Goal: Navigation & Orientation: Go to known website

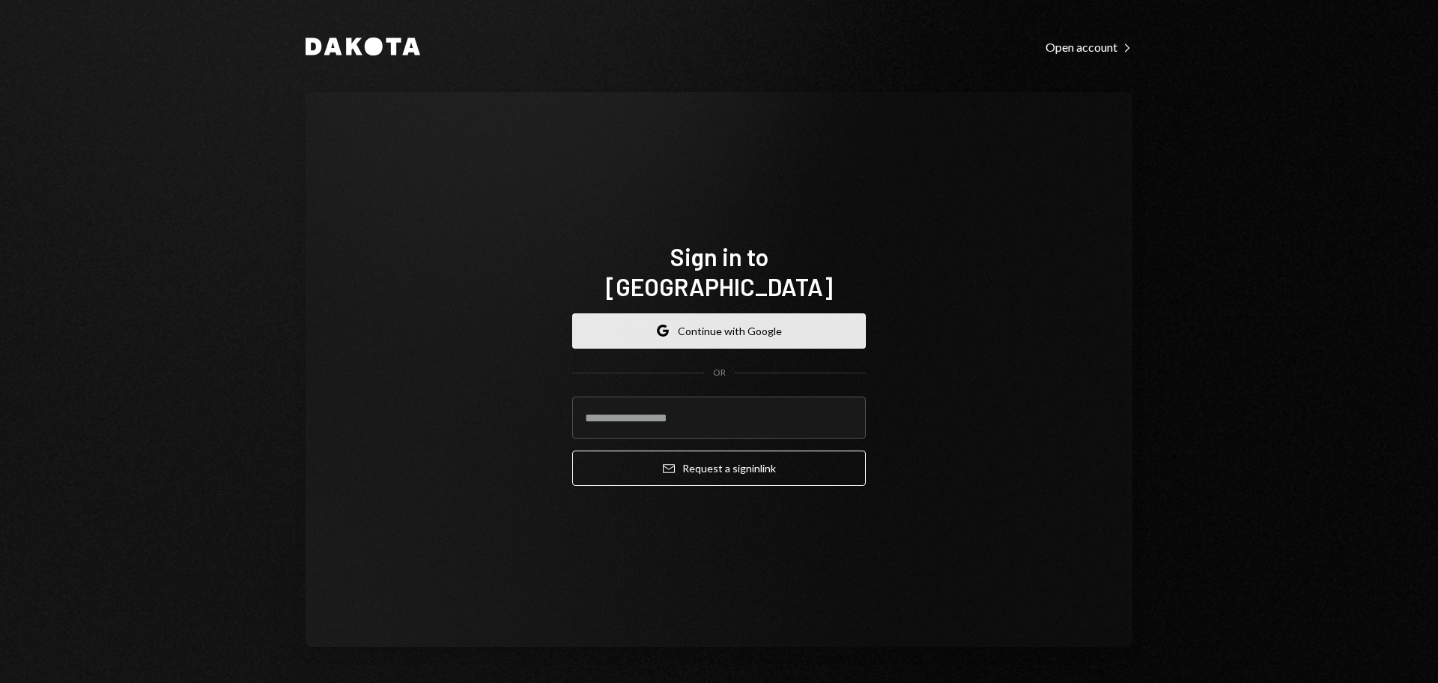
click at [730, 318] on button "Google Continue with Google" at bounding box center [719, 330] width 294 height 35
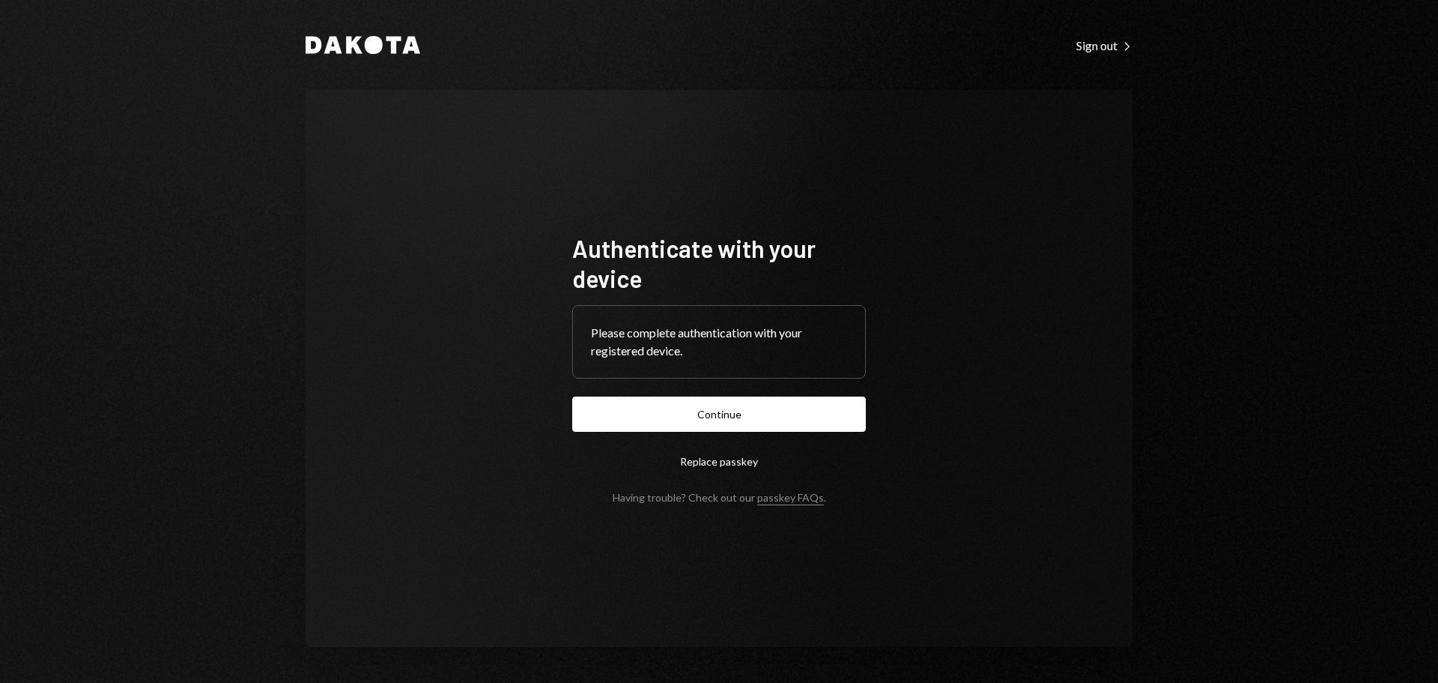
click at [756, 419] on button "Continue" at bounding box center [719, 413] width 294 height 35
